Goal: Task Accomplishment & Management: Complete application form

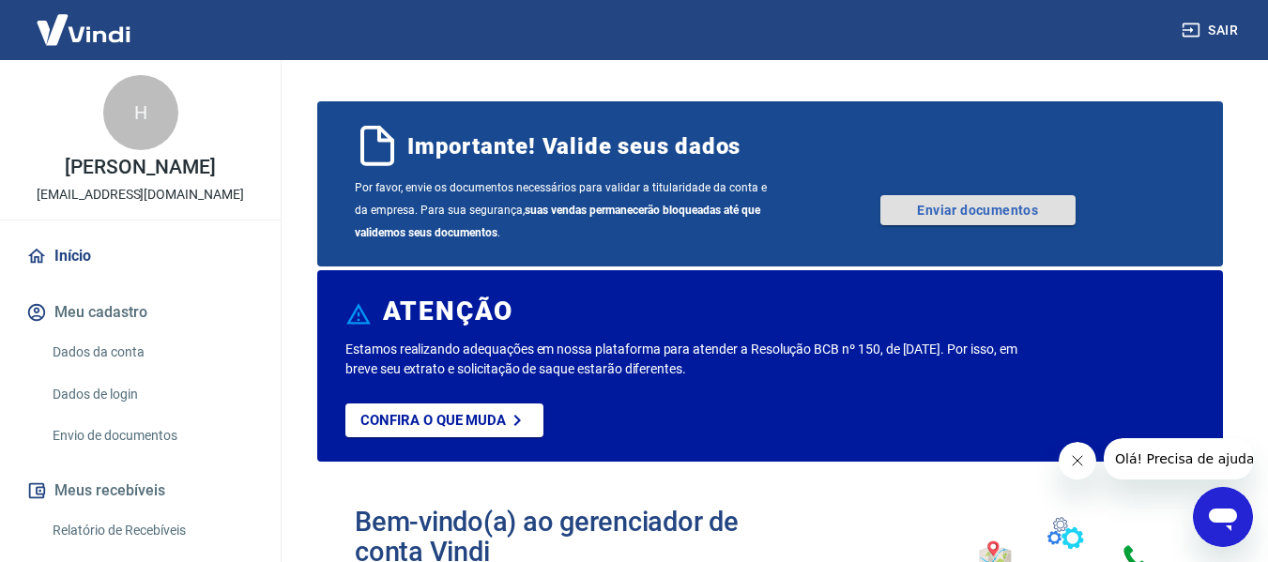
click at [950, 205] on link "Enviar documentos" at bounding box center [977, 210] width 195 height 30
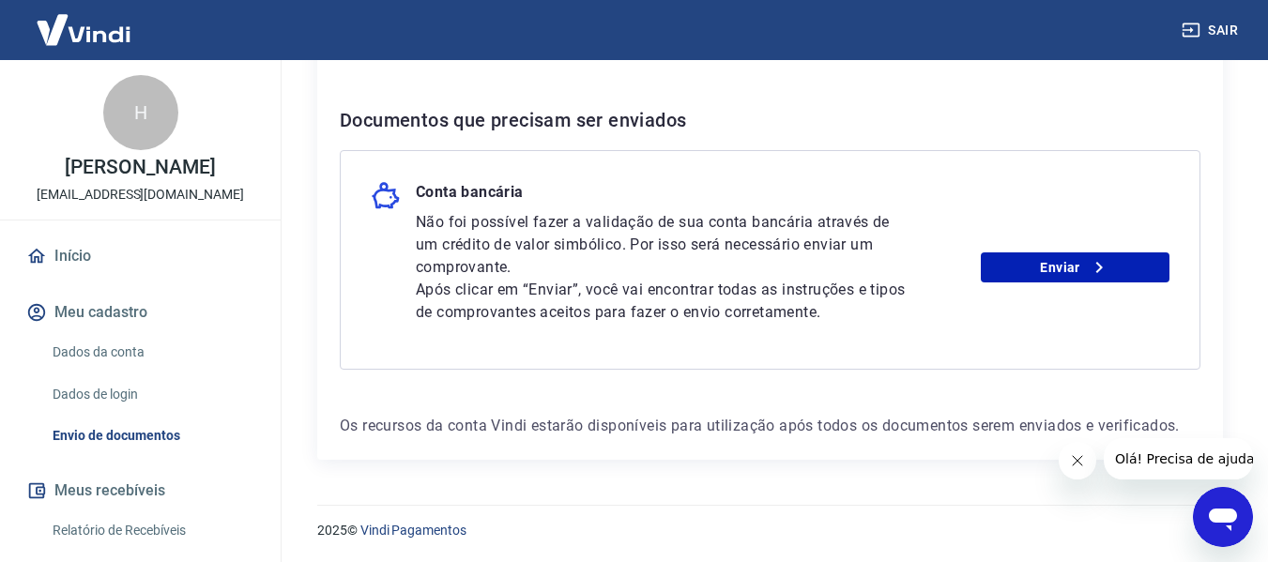
scroll to position [376, 0]
click at [1073, 270] on link "Enviar" at bounding box center [1075, 266] width 189 height 30
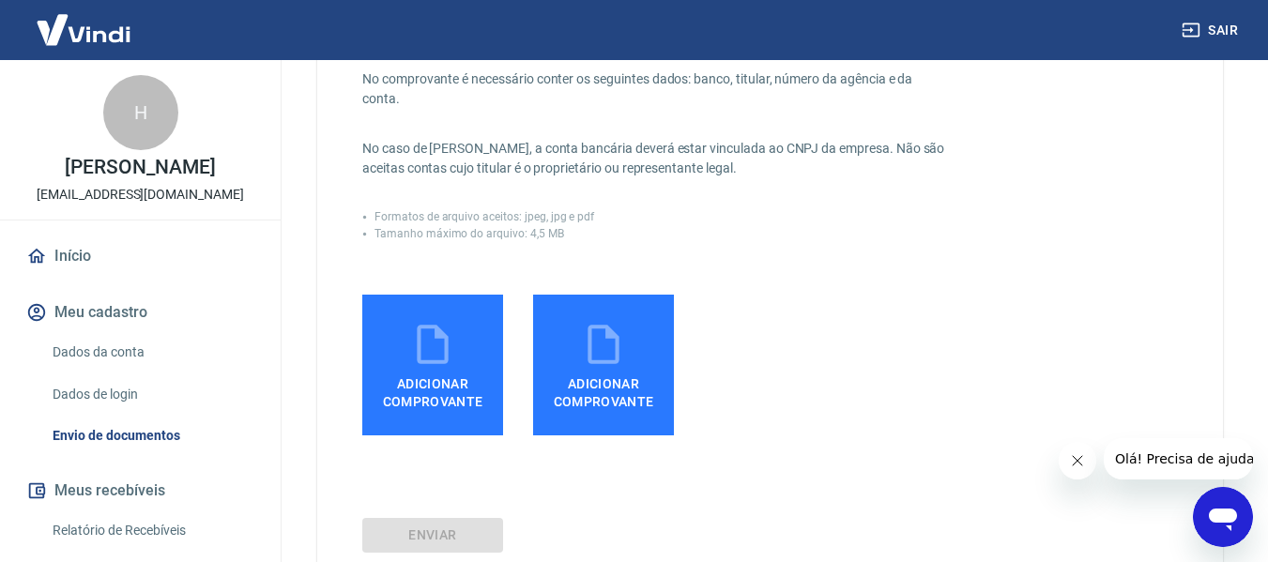
scroll to position [469, 0]
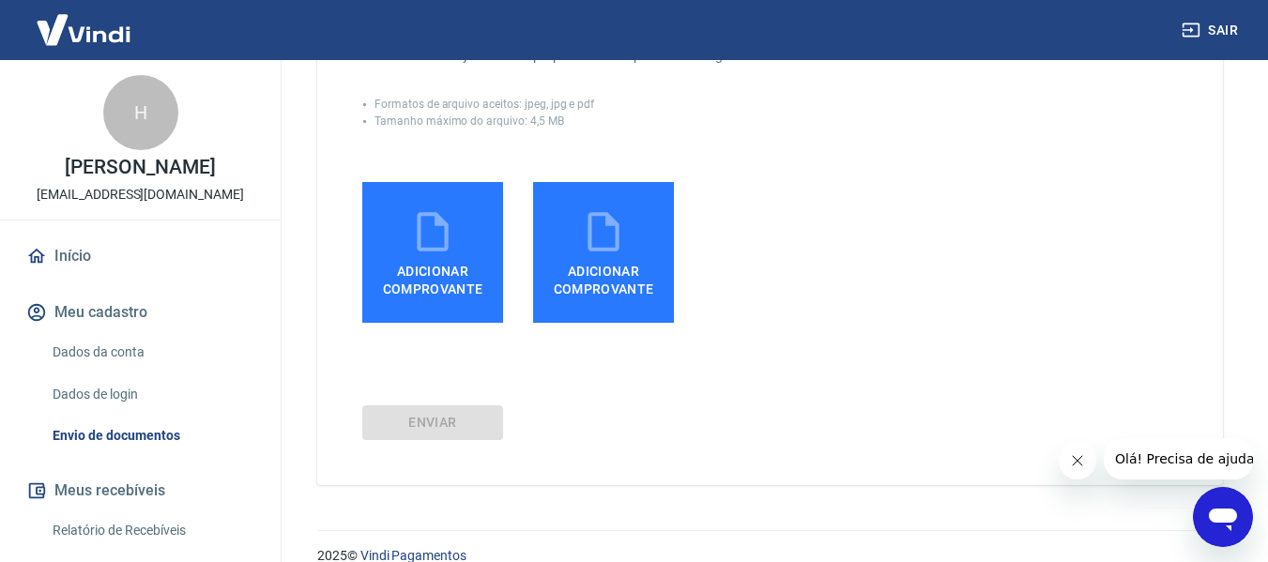
click at [459, 287] on span "Adicionar comprovante" at bounding box center [433, 276] width 126 height 42
click at [0, 0] on input "Adicionar comprovante" at bounding box center [0, 0] width 0 height 0
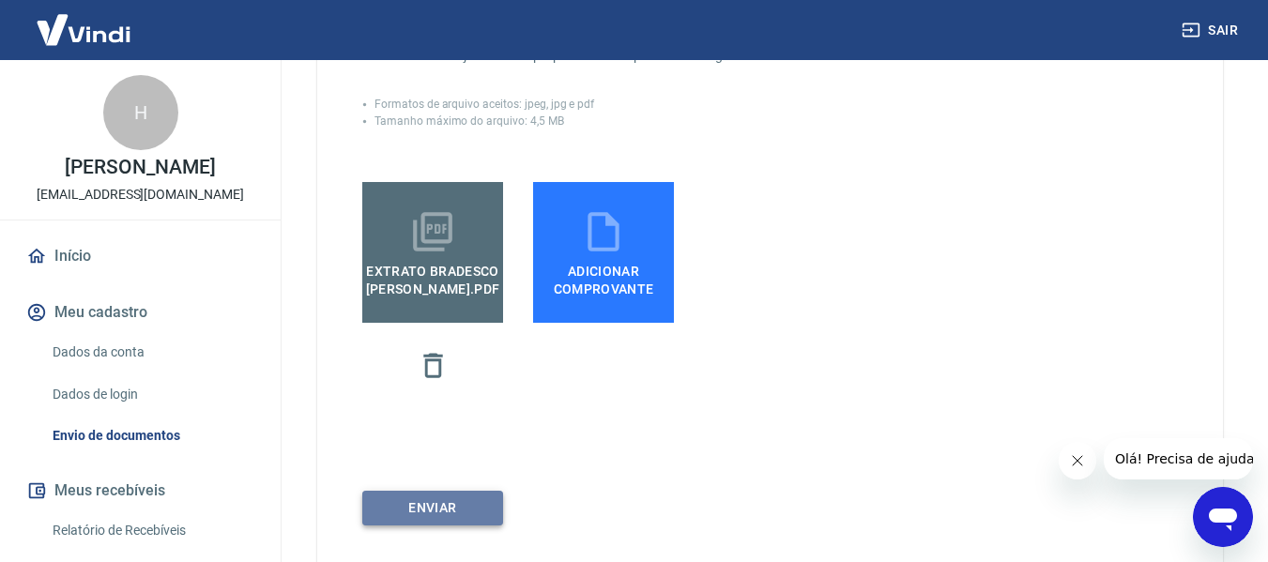
click at [468, 516] on button "ENVIAR" at bounding box center [432, 508] width 141 height 35
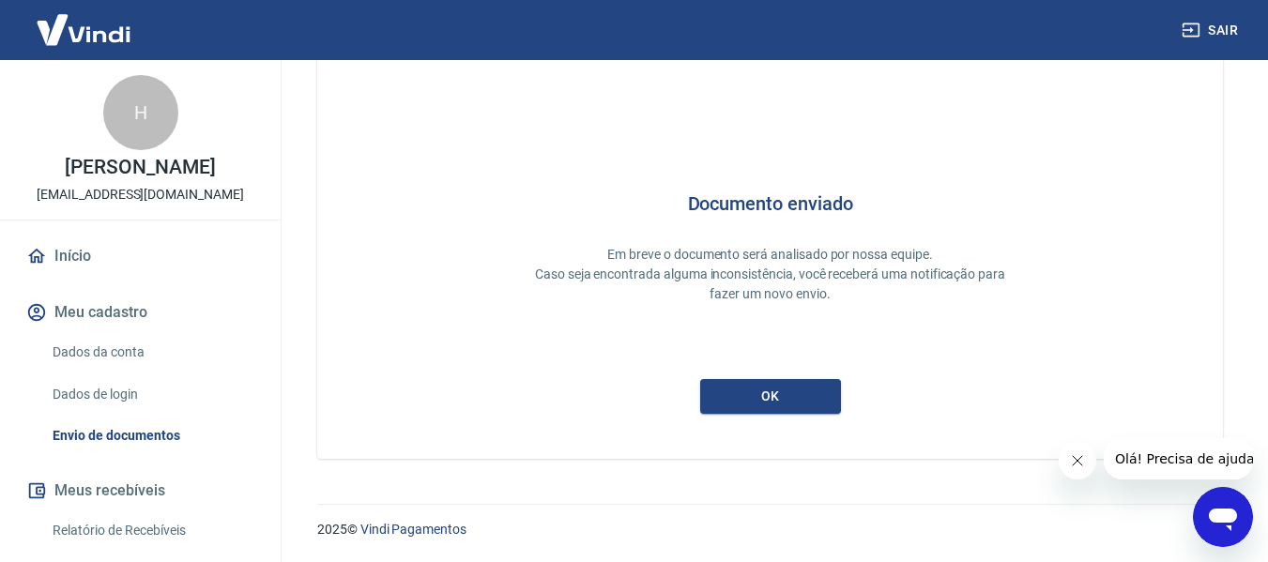
scroll to position [89, 0]
